Goal: Find specific fact

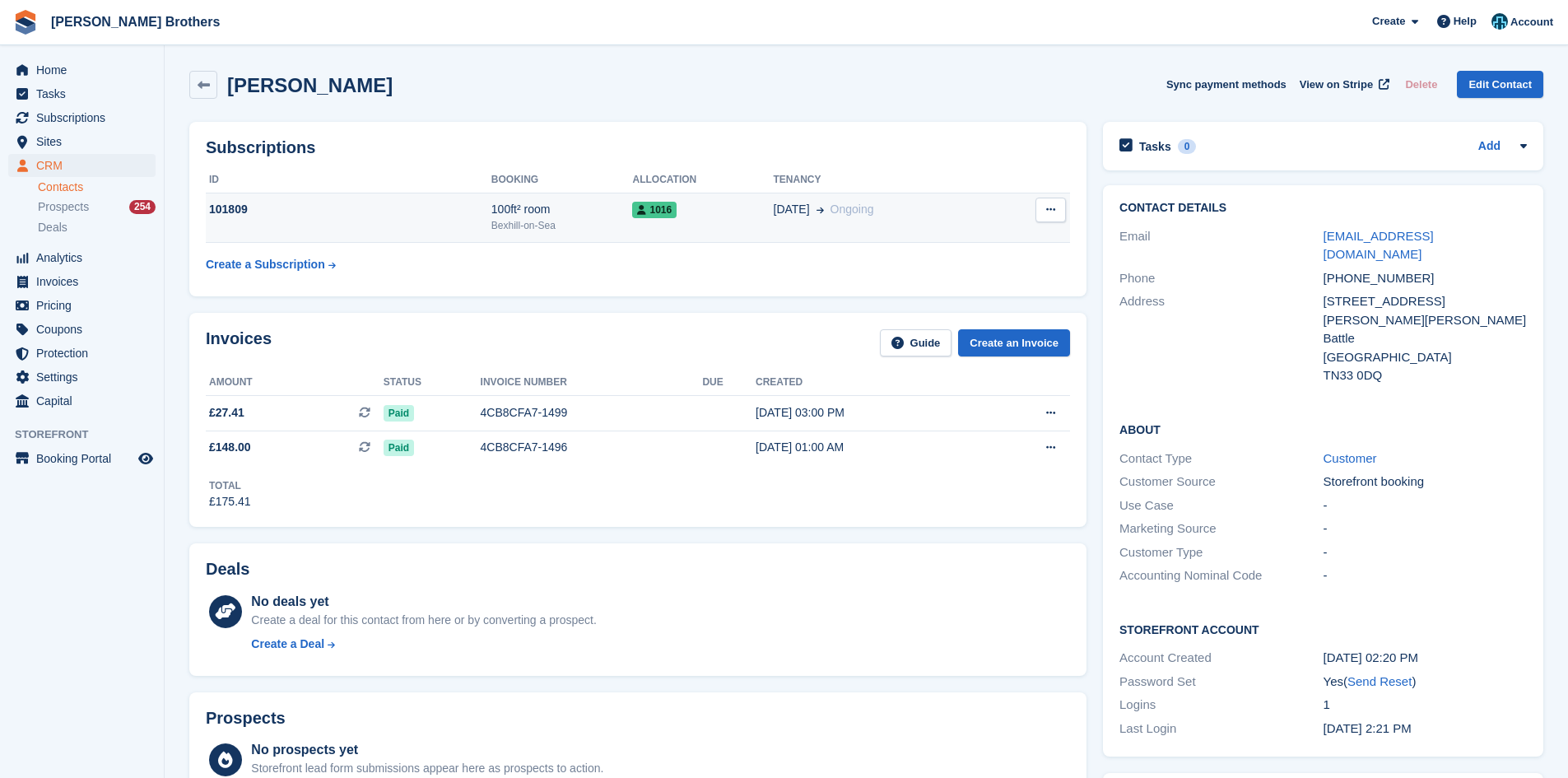
click at [678, 228] on td "1016" at bounding box center [703, 217] width 141 height 50
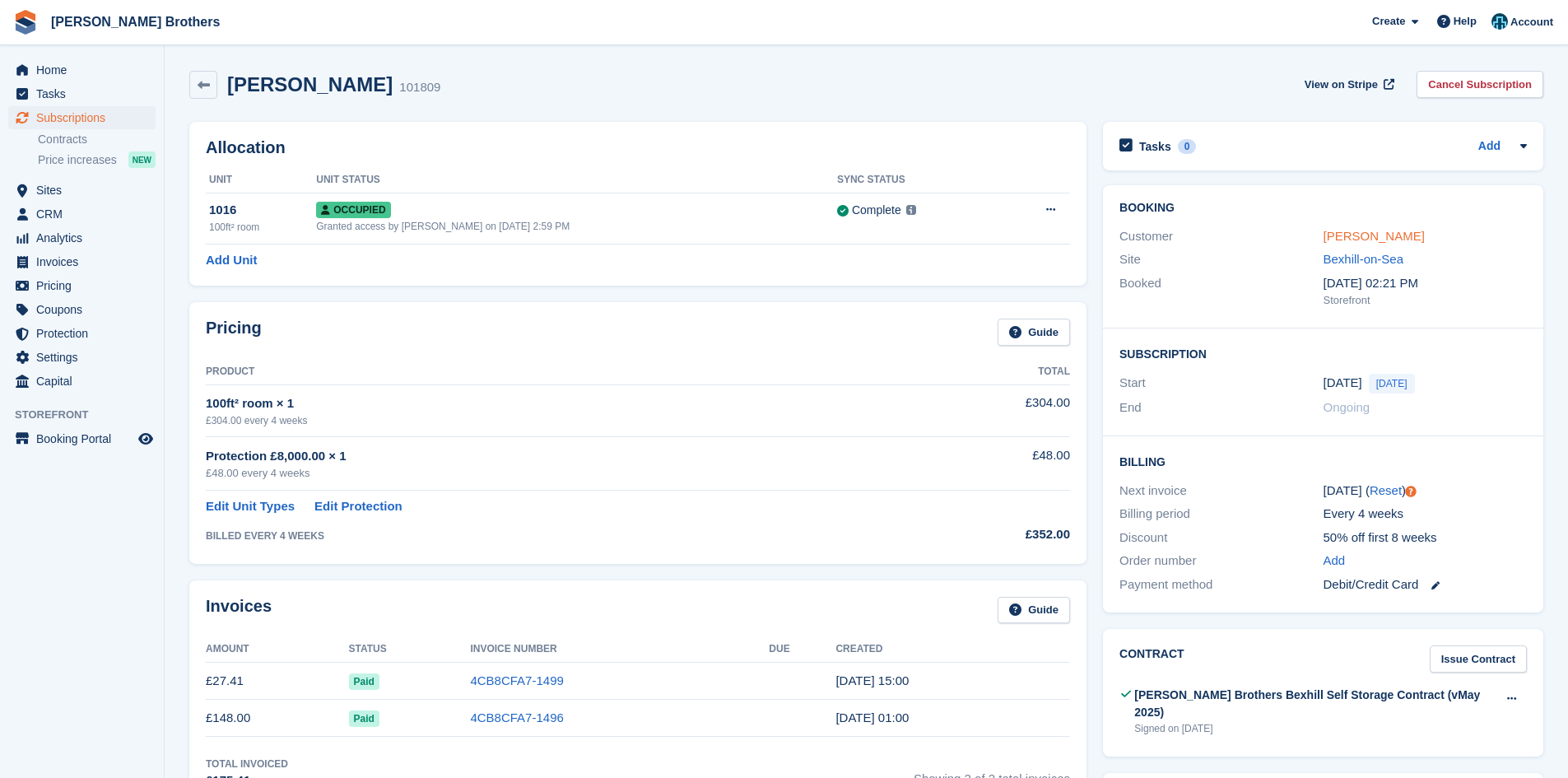
click at [1386, 241] on link "[PERSON_NAME]" at bounding box center [1373, 236] width 101 height 14
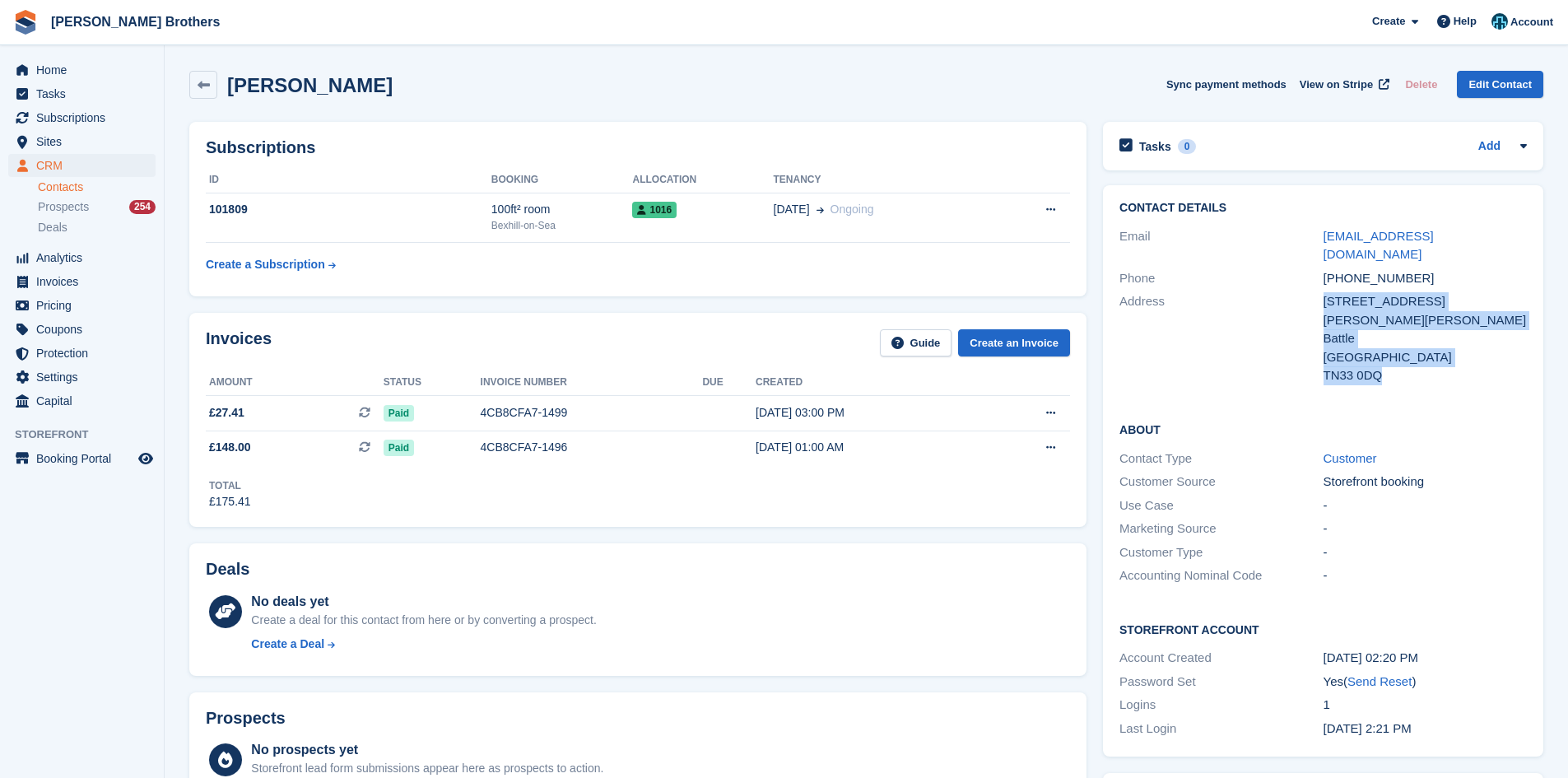
drag, startPoint x: 1387, startPoint y: 339, endPoint x: 1324, endPoint y: 279, distance: 87.0
click at [1324, 293] on div "5 Flora Cottages, Marley Lane Battle United Kingdom TN33 0DQ" at bounding box center [1425, 339] width 204 height 93
copy div "5 Flora Cottages, Marley Lane Battle United Kingdom TN33 0DQ"
